Goal: Task Accomplishment & Management: Manage account settings

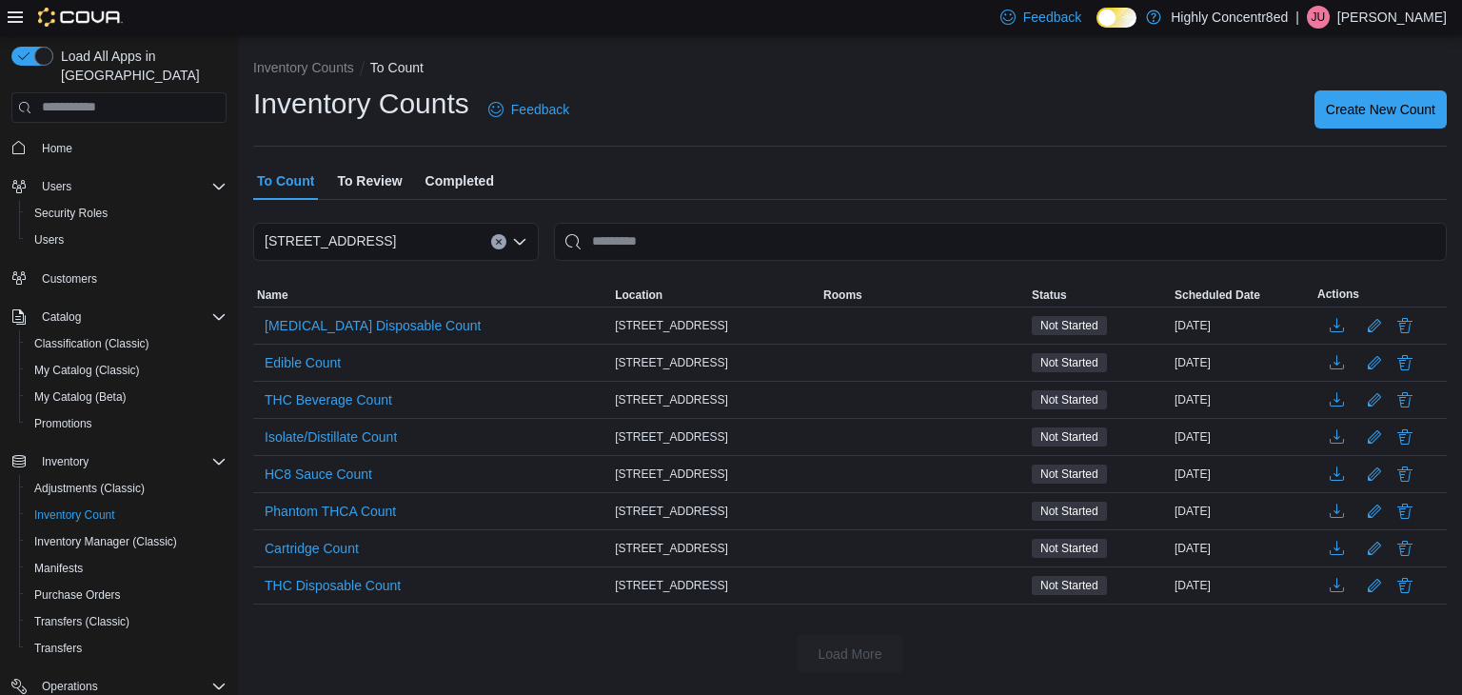
click at [117, 136] on span "Home" at bounding box center [130, 148] width 192 height 24
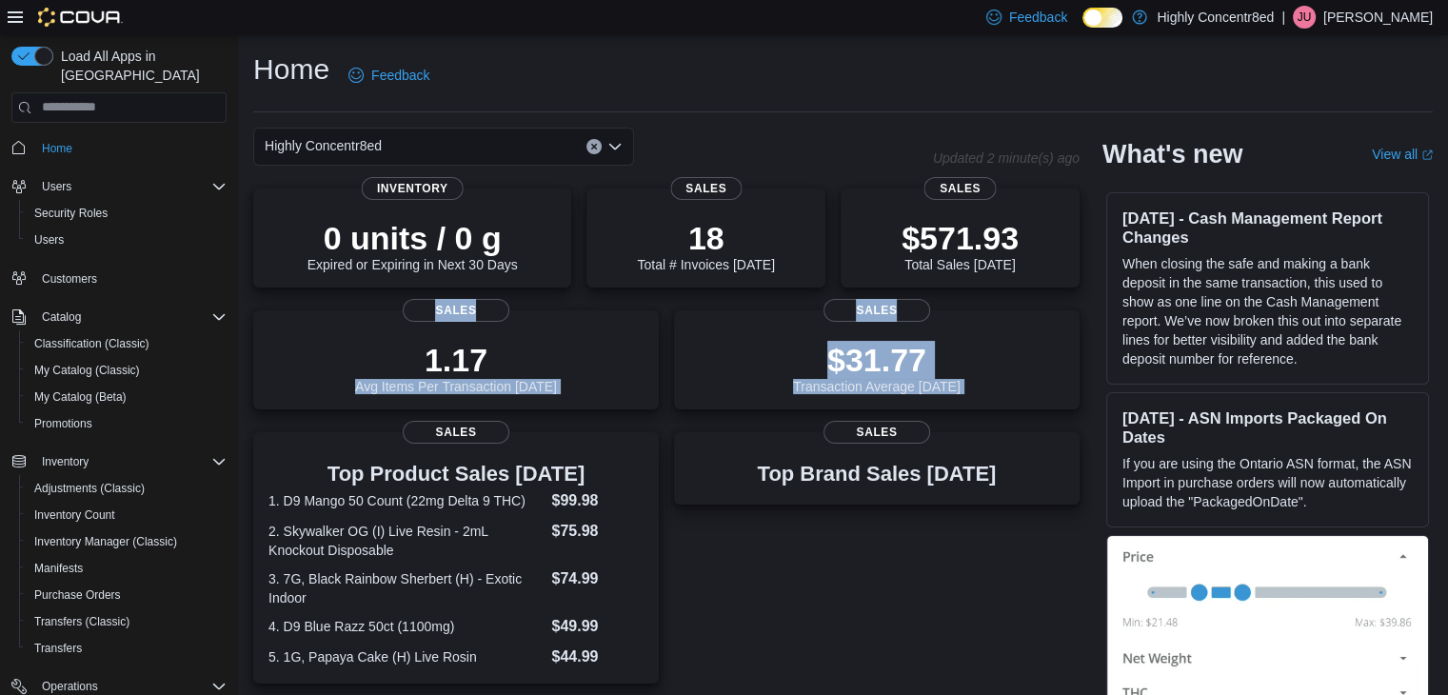
click at [250, 427] on div "Home Feedback Highly Concentr8ed Updated 2 minute(s) ago 0 units / 0 g Expired …" at bounding box center [843, 570] width 1210 height 1071
click at [56, 232] on span "Users" at bounding box center [49, 239] width 30 height 15
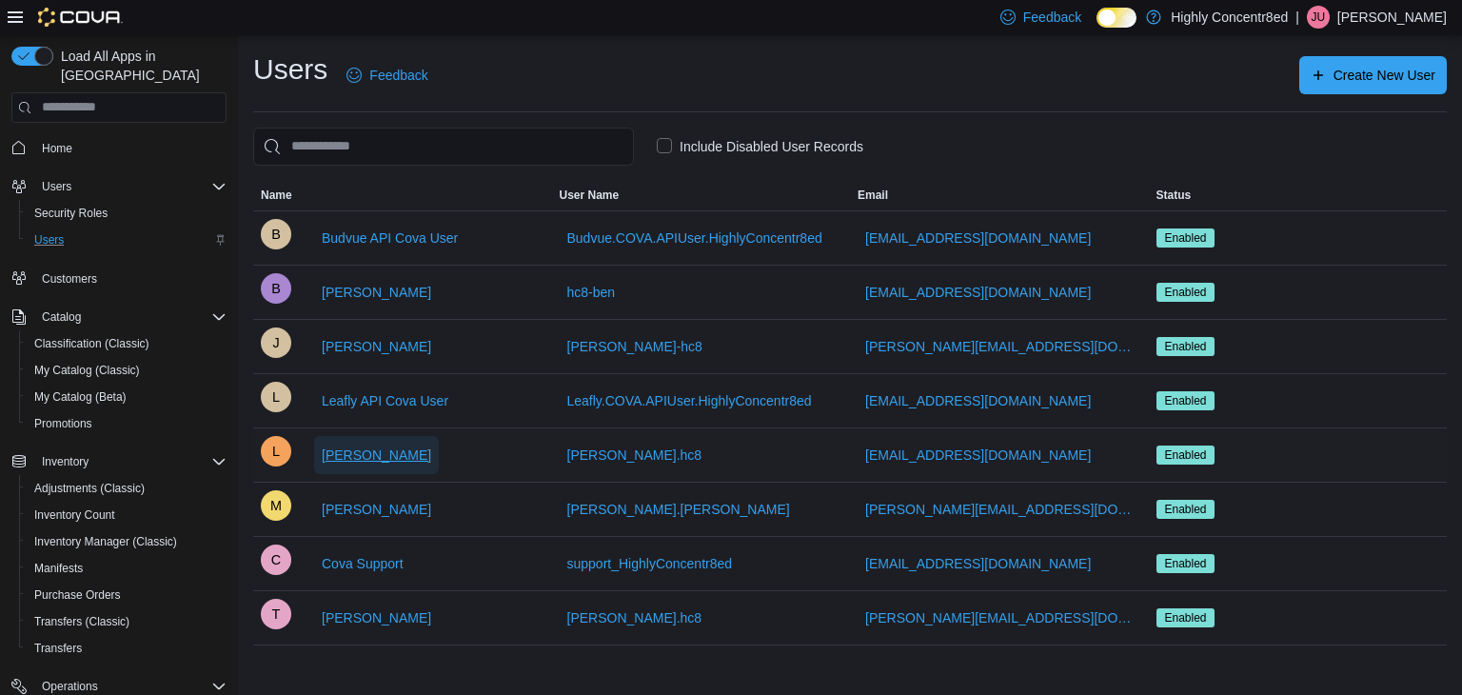
click at [352, 447] on span "Lindsay Davis" at bounding box center [376, 455] width 109 height 19
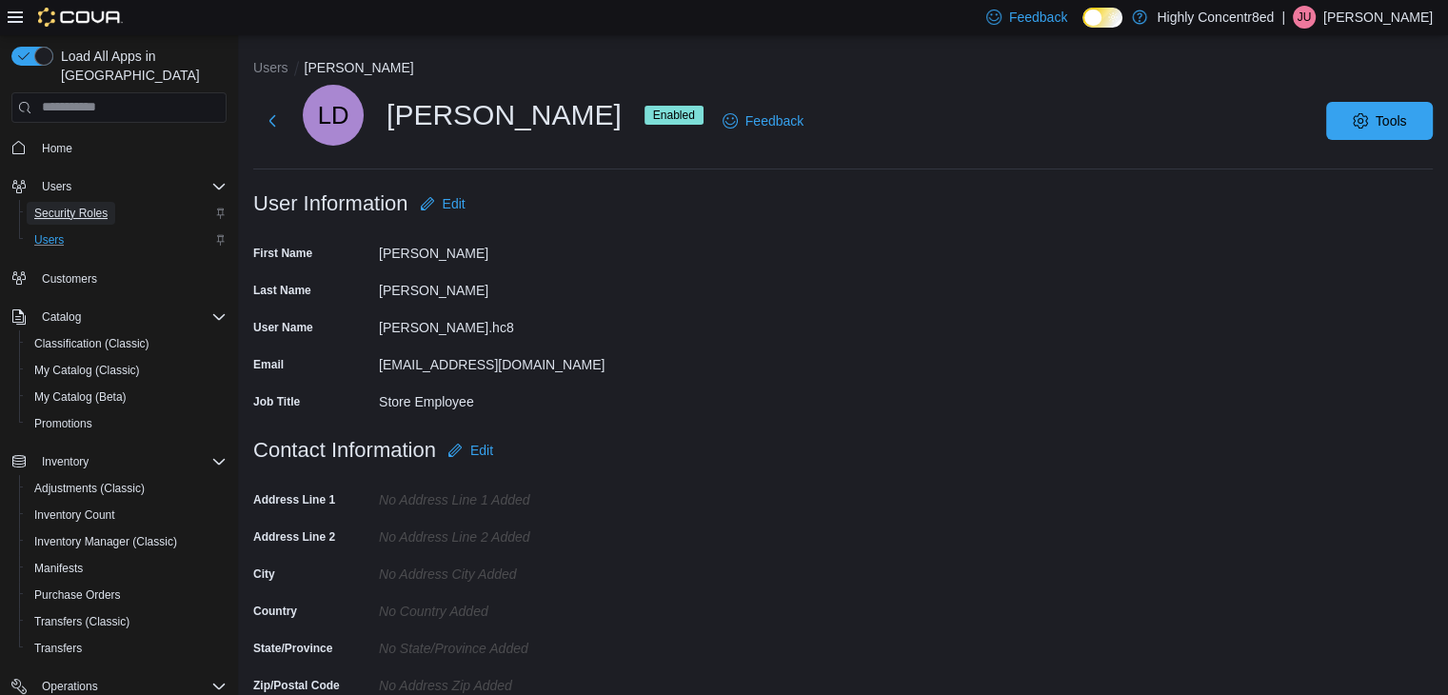
click at [115, 202] on link "Security Roles" at bounding box center [71, 213] width 89 height 23
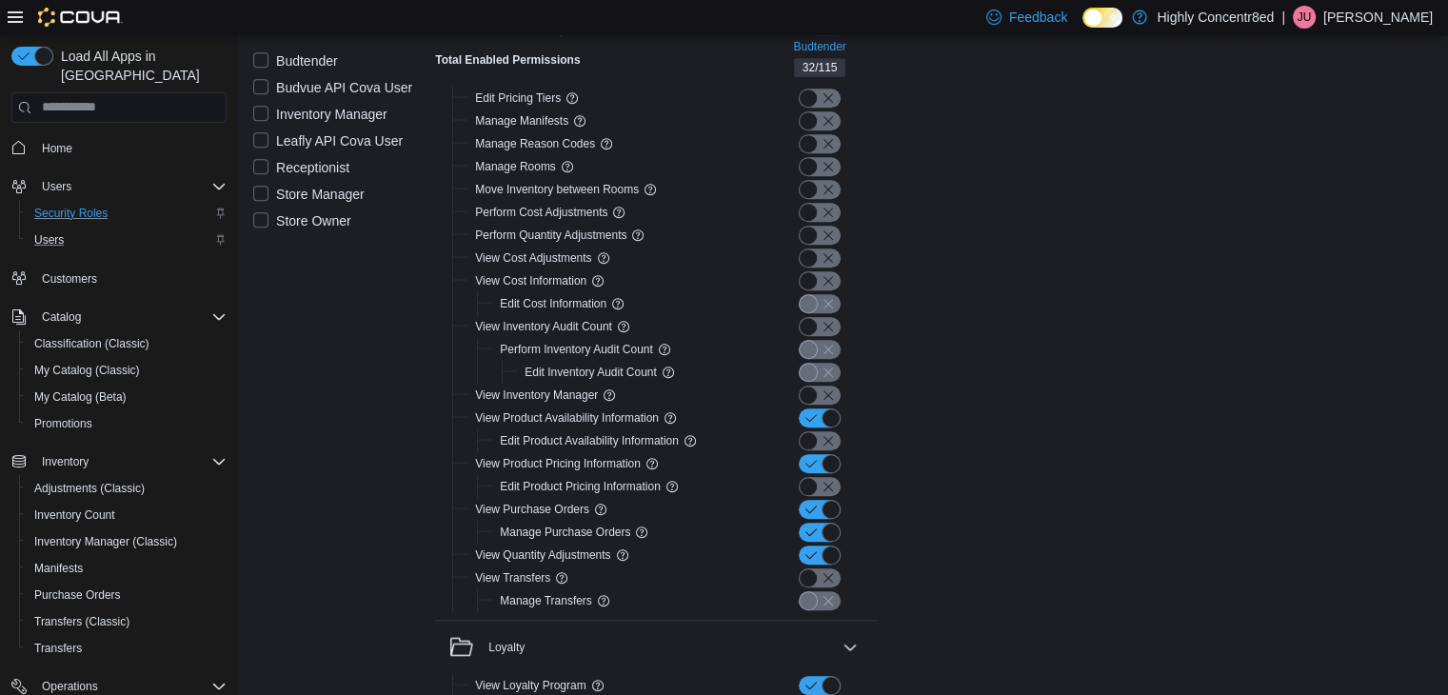
scroll to position [1472, 0]
click at [830, 321] on button "button" at bounding box center [820, 327] width 42 height 19
click at [834, 328] on button "button" at bounding box center [820, 327] width 42 height 19
click at [833, 347] on button "button" at bounding box center [820, 350] width 42 height 19
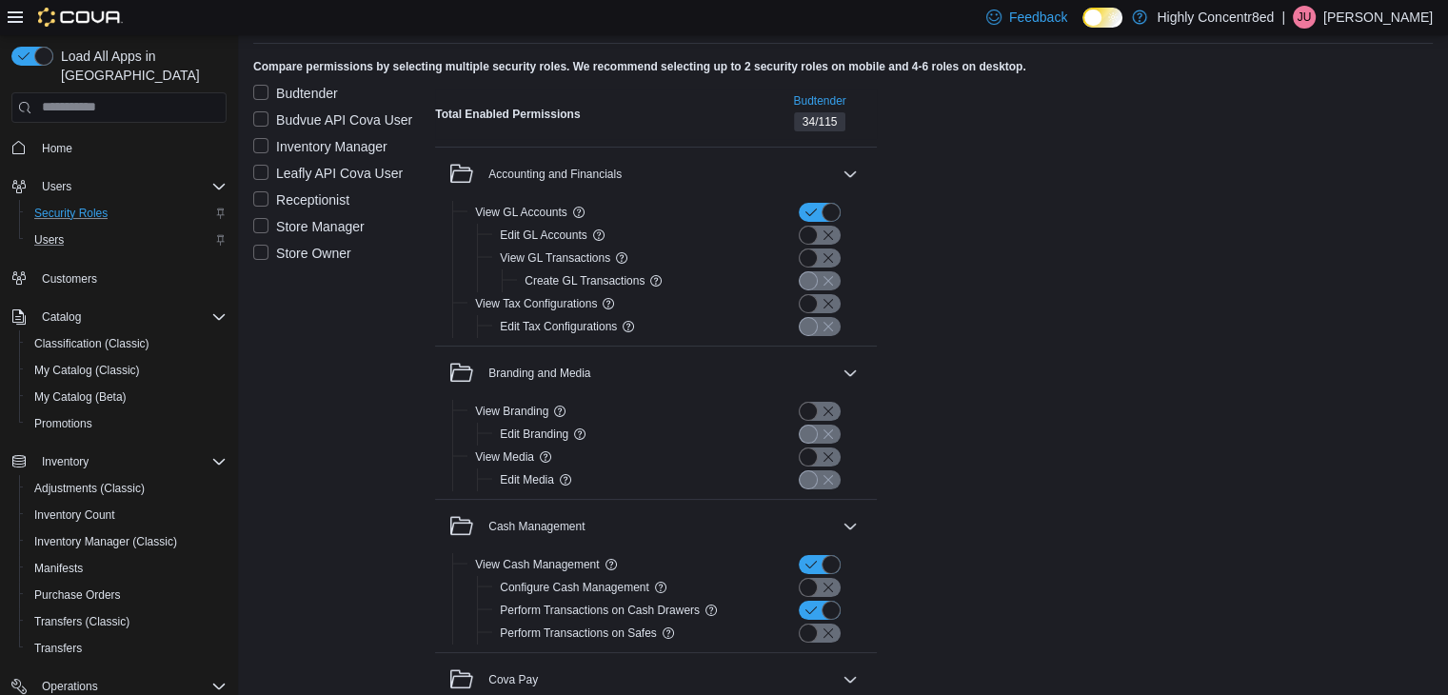
scroll to position [0, 0]
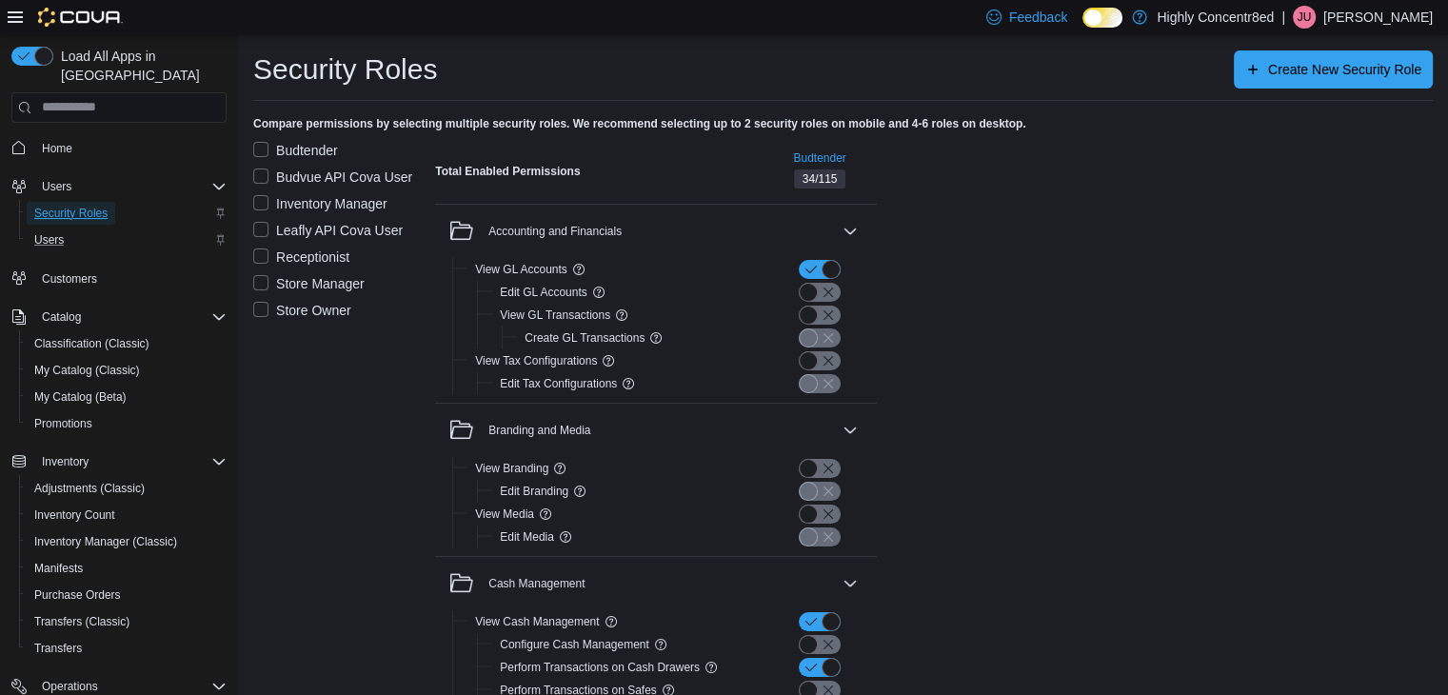
click at [73, 206] on span "Security Roles" at bounding box center [70, 213] width 73 height 15
click at [52, 232] on span "Users" at bounding box center [49, 239] width 30 height 15
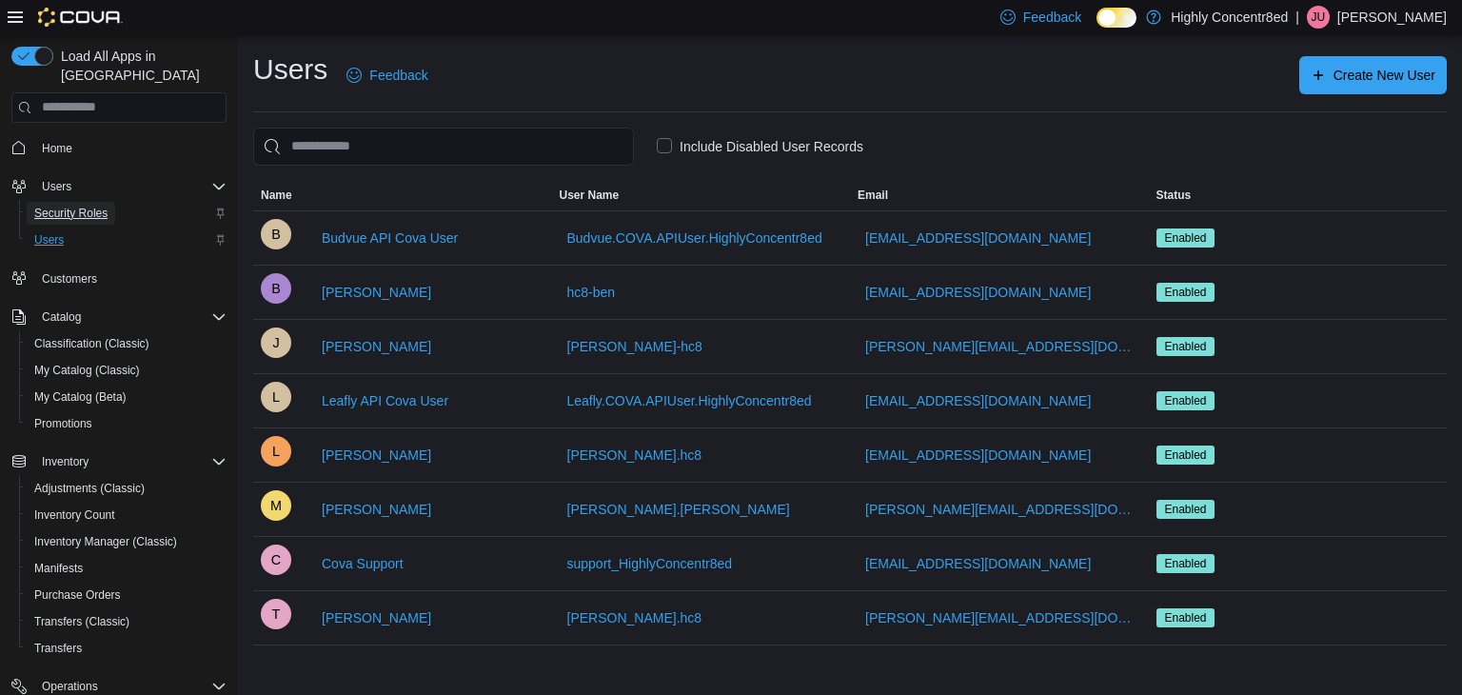
click at [81, 206] on span "Security Roles" at bounding box center [70, 213] width 73 height 15
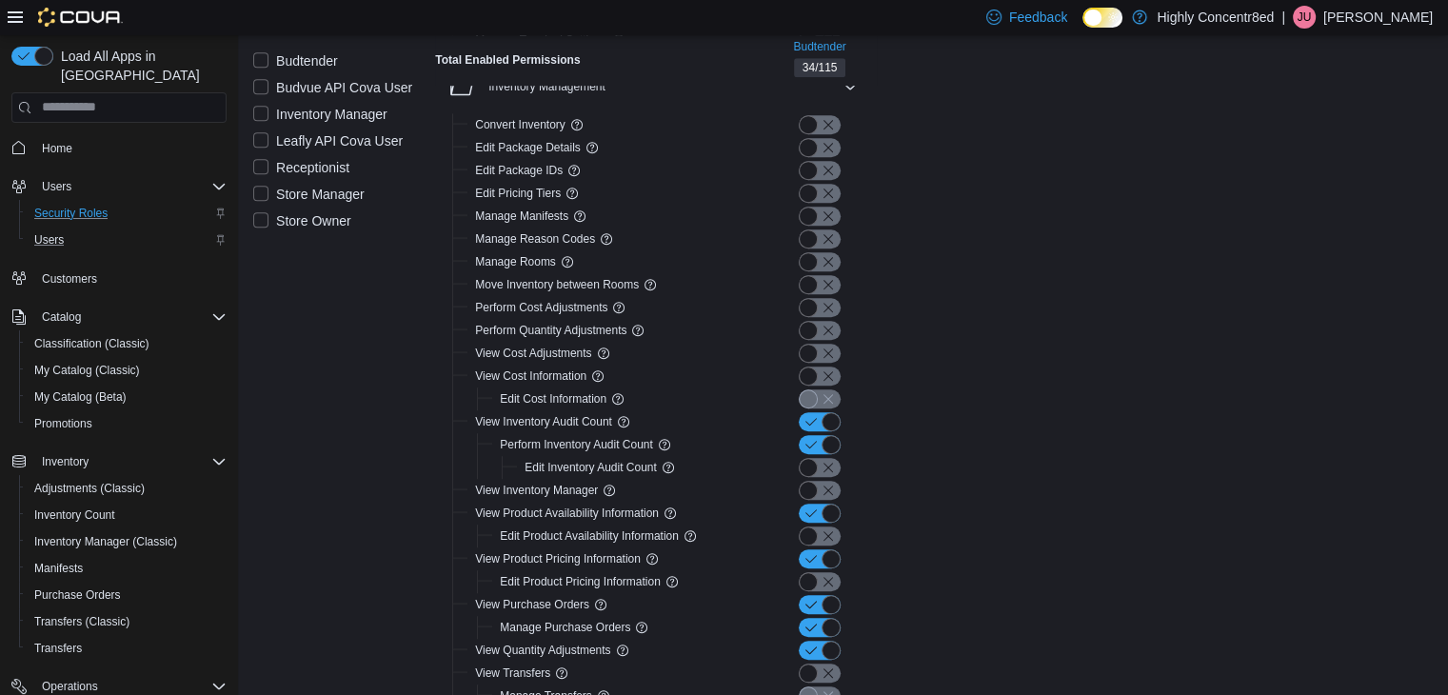
scroll to position [1379, 0]
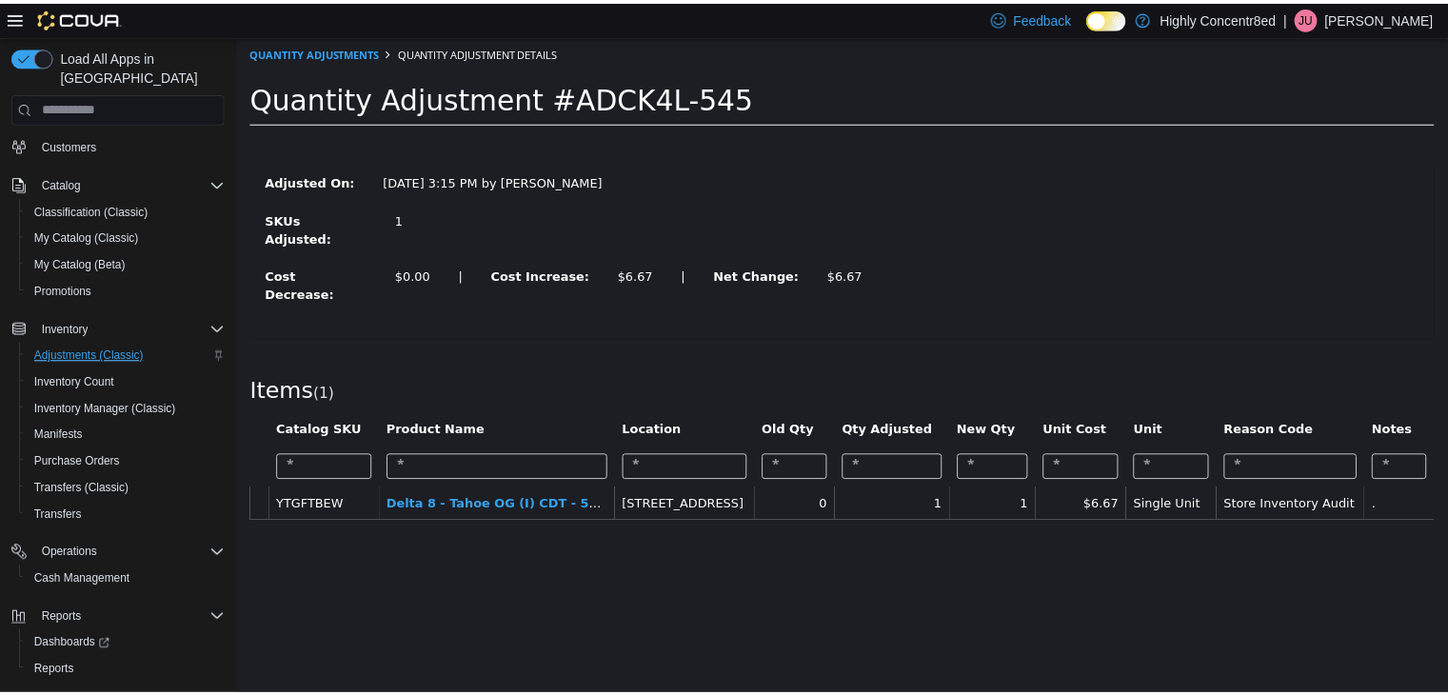
scroll to position [161, 0]
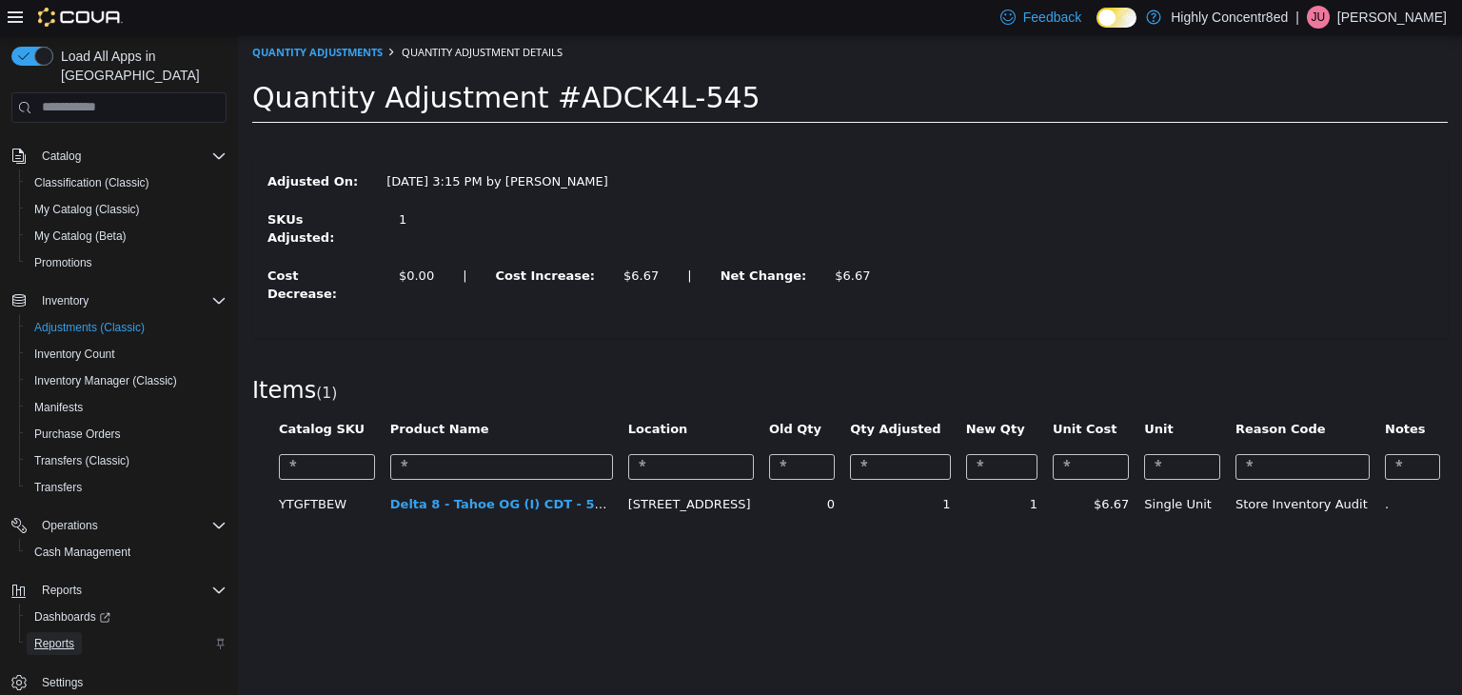
click at [68, 636] on span "Reports" at bounding box center [54, 643] width 40 height 15
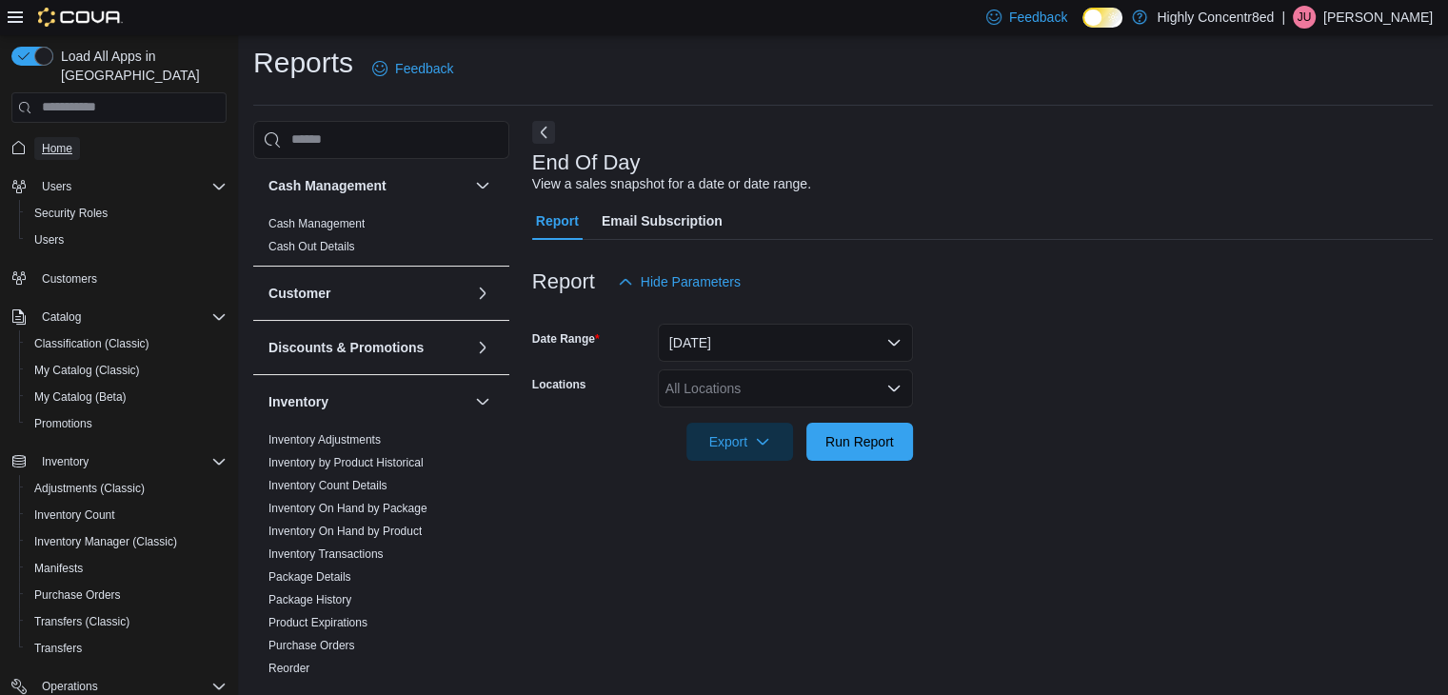
click at [80, 137] on link "Home" at bounding box center [57, 148] width 46 height 23
